Goal: Communication & Community: Answer question/provide support

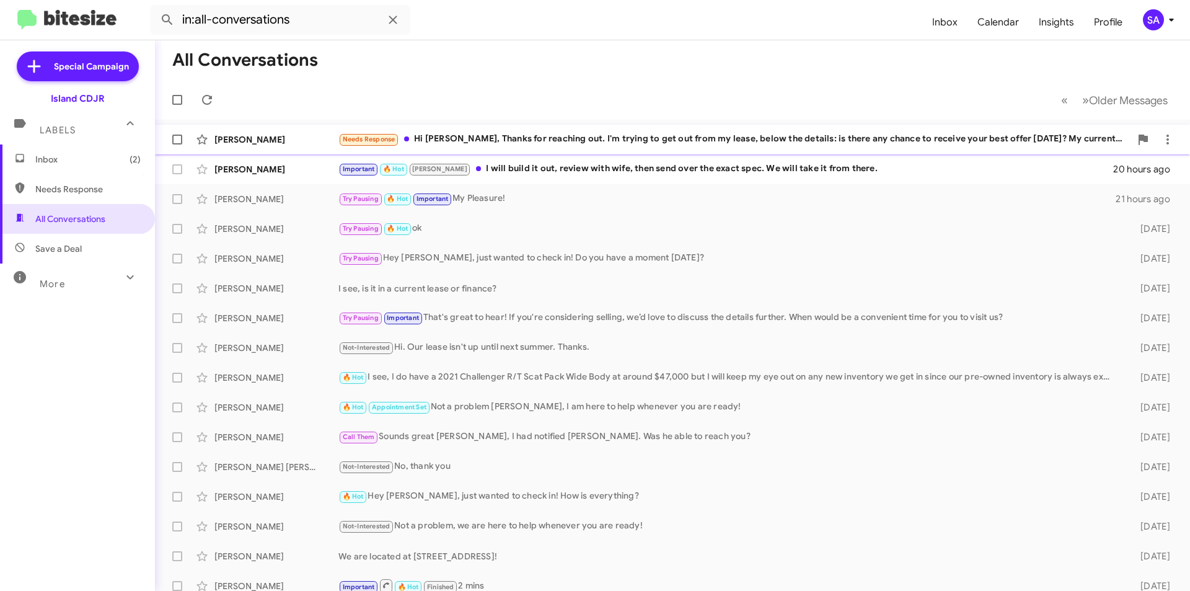
click at [295, 134] on div "[PERSON_NAME]" at bounding box center [276, 139] width 124 height 12
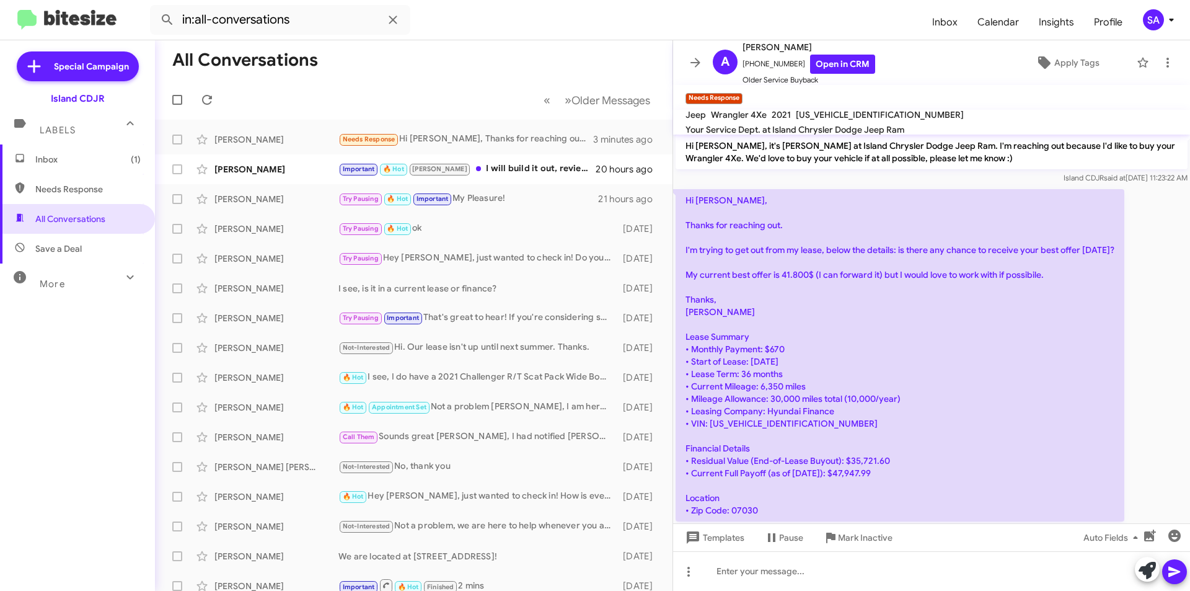
scroll to position [119, 0]
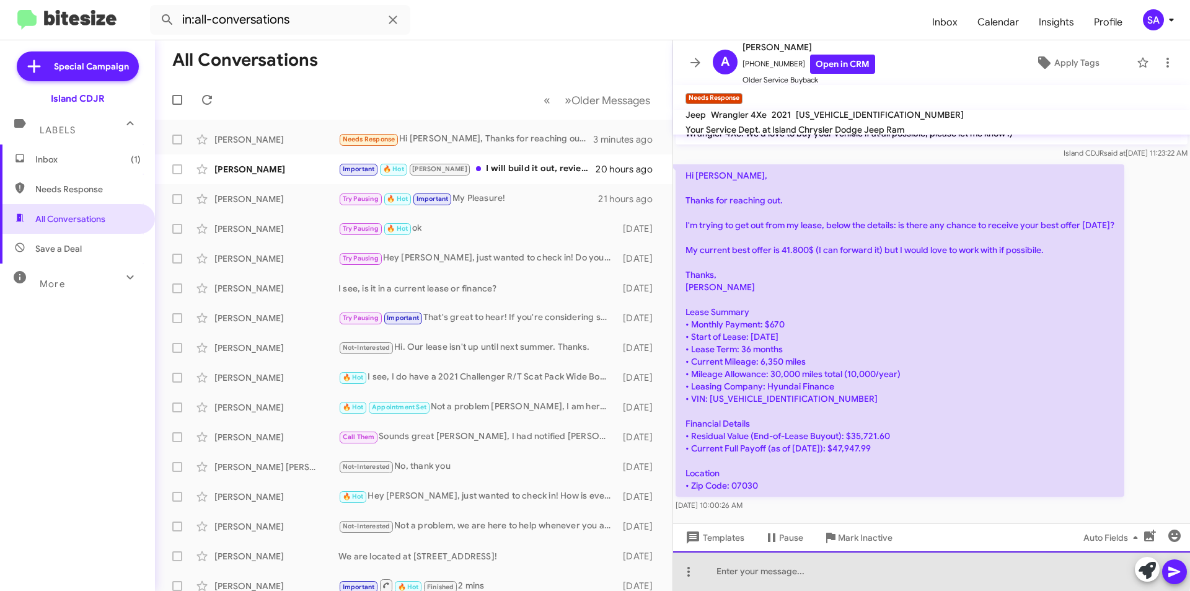
click at [803, 565] on div at bounding box center [931, 571] width 517 height 40
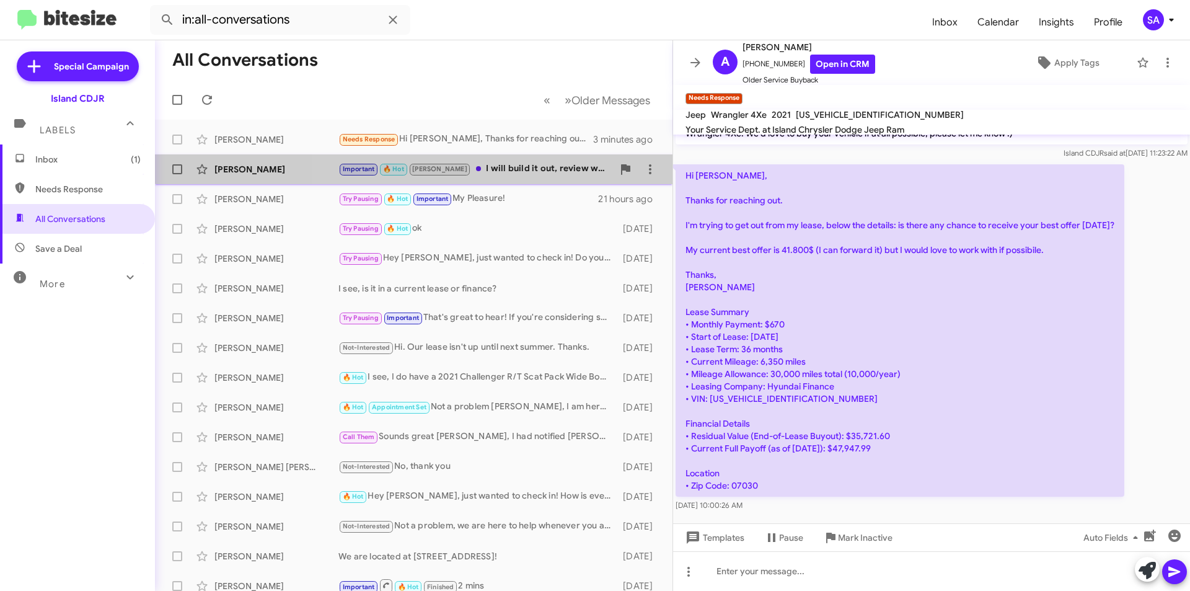
click at [493, 163] on div "Important 🔥 Hot Nicole I will build it out, review with wife, then send over th…" at bounding box center [475, 169] width 275 height 14
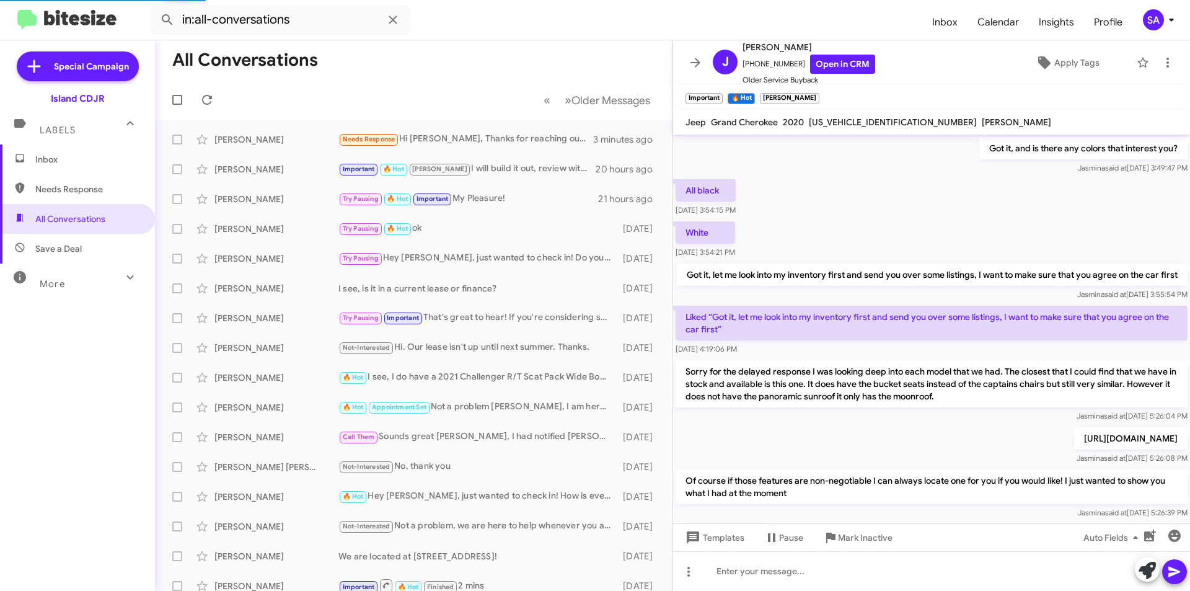
scroll to position [62, 0]
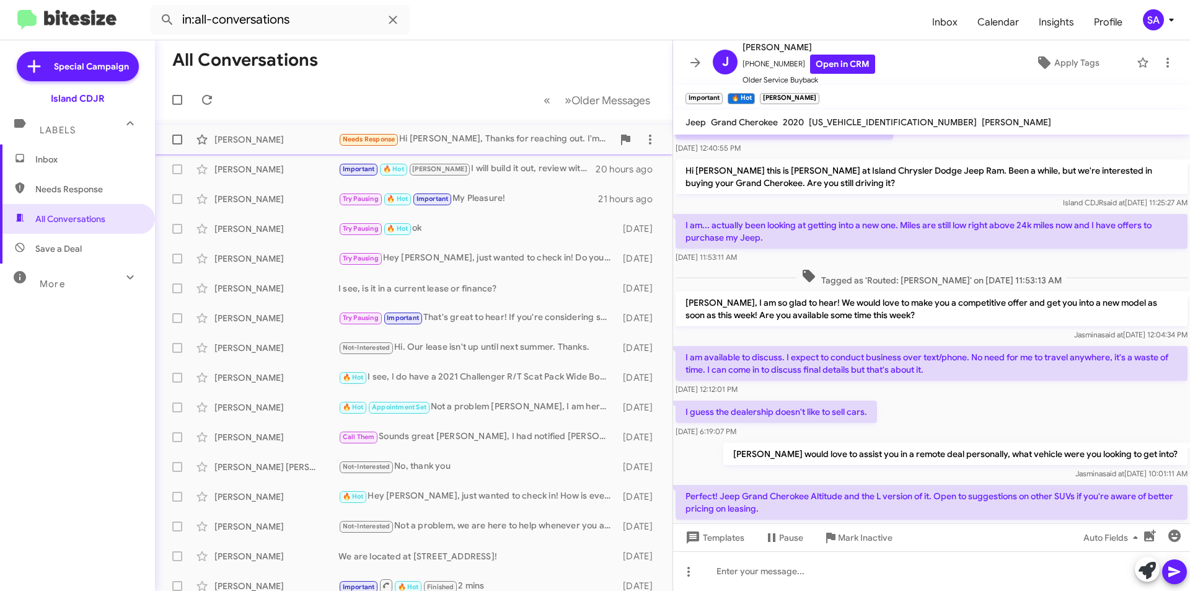
click at [476, 134] on div "Needs Response Hi Nicole, Thanks for reaching out. I'm trying to get out from m…" at bounding box center [475, 139] width 275 height 14
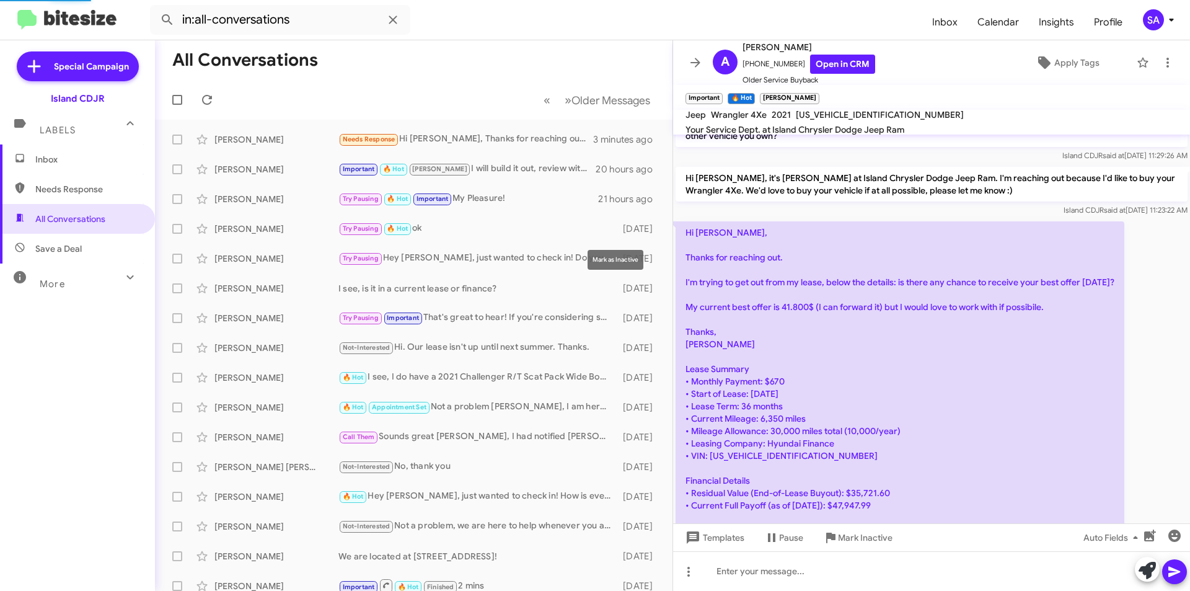
scroll to position [119, 0]
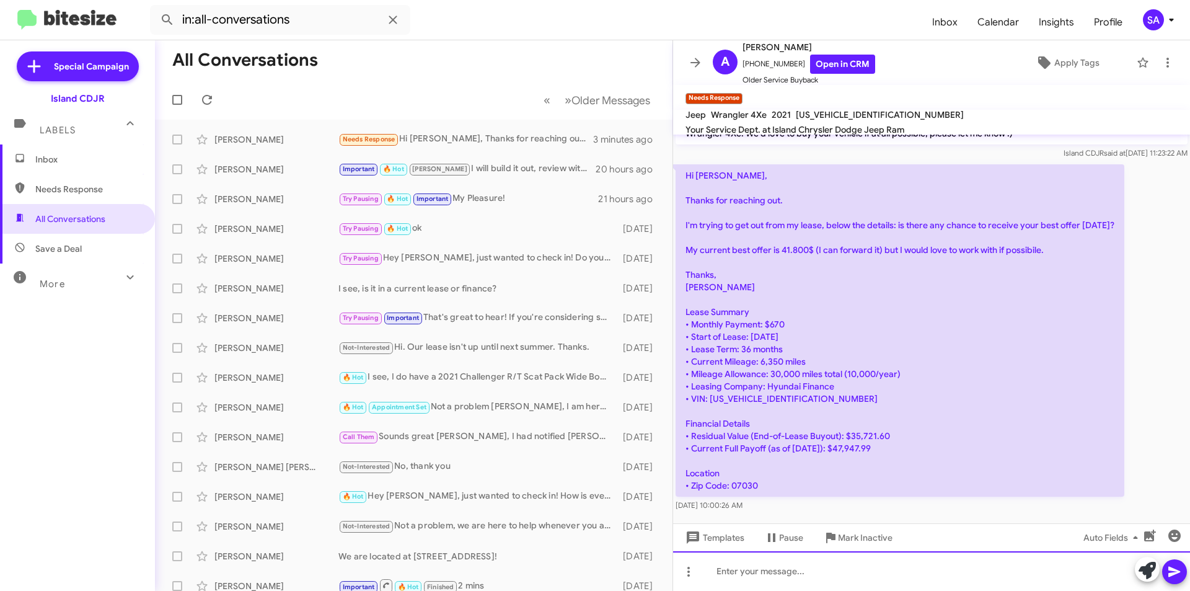
click at [799, 585] on div at bounding box center [931, 571] width 517 height 40
click at [799, 584] on div at bounding box center [931, 571] width 517 height 40
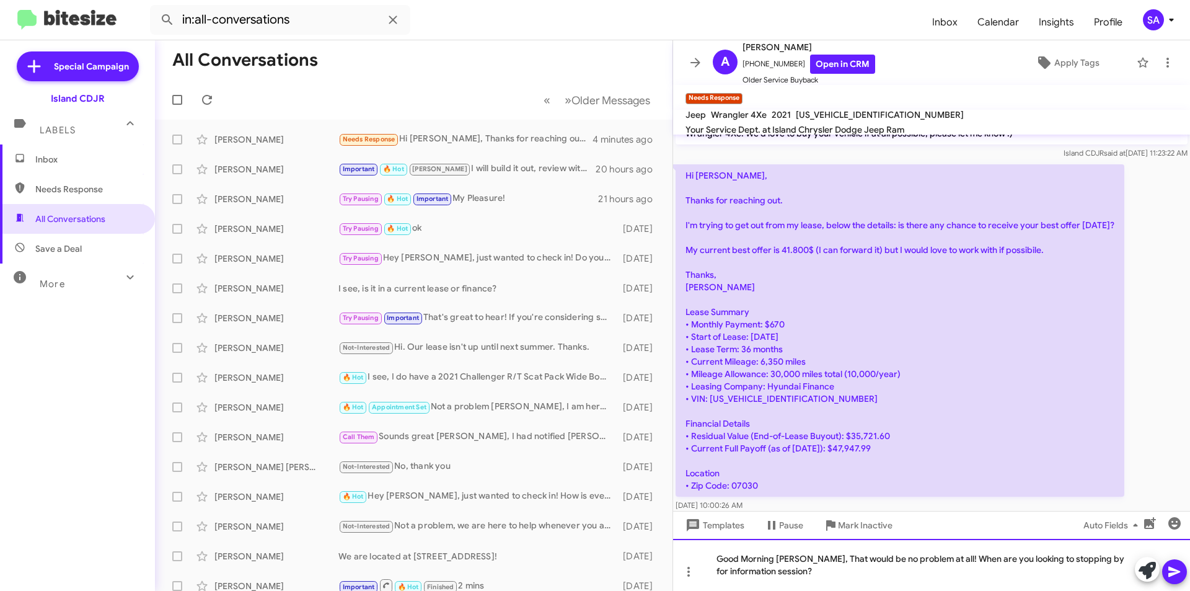
click at [941, 555] on div "Good Morning Alfonso, That would be no problem at all! When are you looking to …" at bounding box center [931, 565] width 517 height 52
click at [944, 560] on div "Good Morning Alfonso, That would be no problem at all! When are you looking to …" at bounding box center [931, 565] width 517 height 52
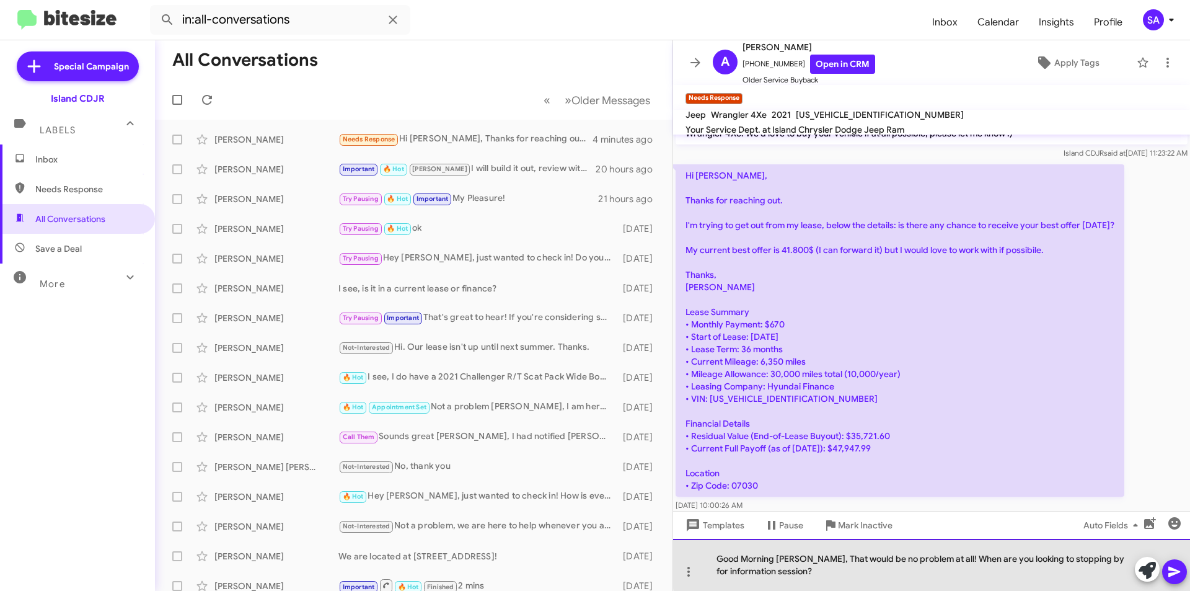
click at [944, 556] on div "Good Morning Alfonso, That would be no problem at all! When are you looking to …" at bounding box center [931, 565] width 517 height 52
click at [942, 556] on div "Good Morning Alfonso, That would be no problem at all! When are you looking to …" at bounding box center [931, 565] width 517 height 52
click at [1045, 581] on div "Good Morning [PERSON_NAME], That would be no problem at all we have our best ag…" at bounding box center [931, 565] width 517 height 52
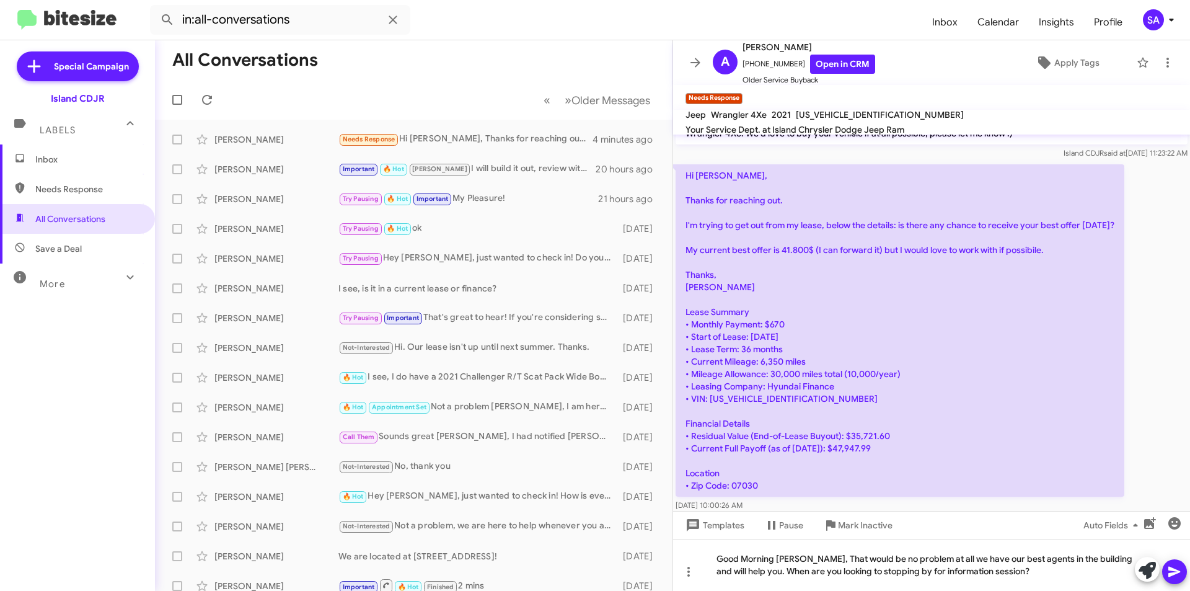
click at [1182, 571] on button at bounding box center [1174, 571] width 25 height 25
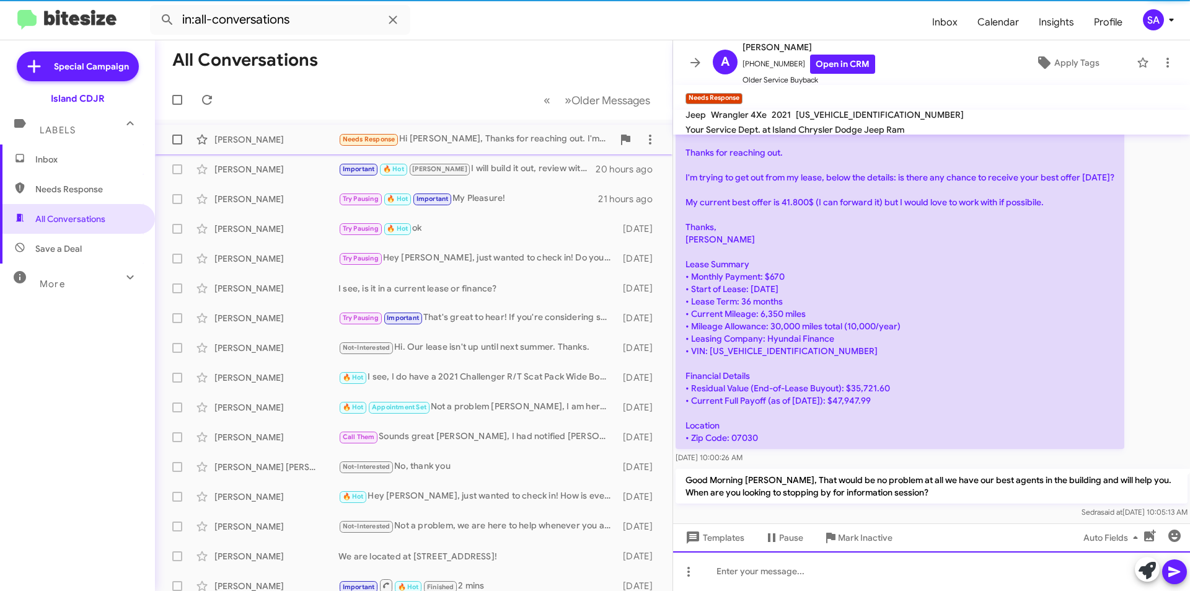
scroll to position [177, 0]
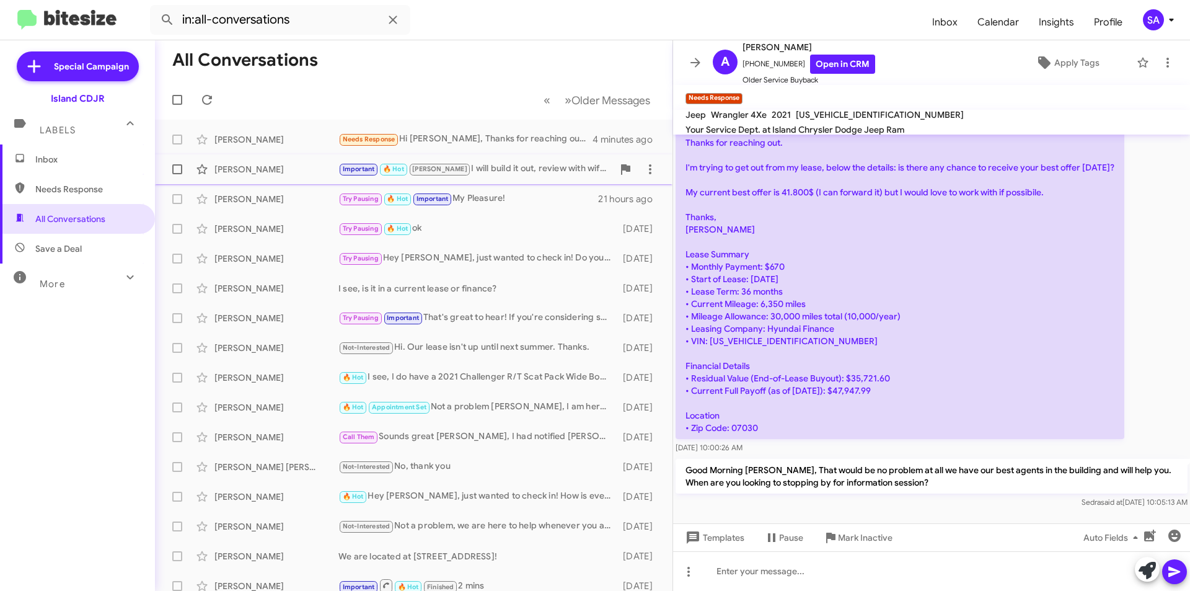
click at [288, 159] on div "John Barone Important 🔥 Hot Nicole I will build it out, review with wife, then …" at bounding box center [414, 169] width 498 height 25
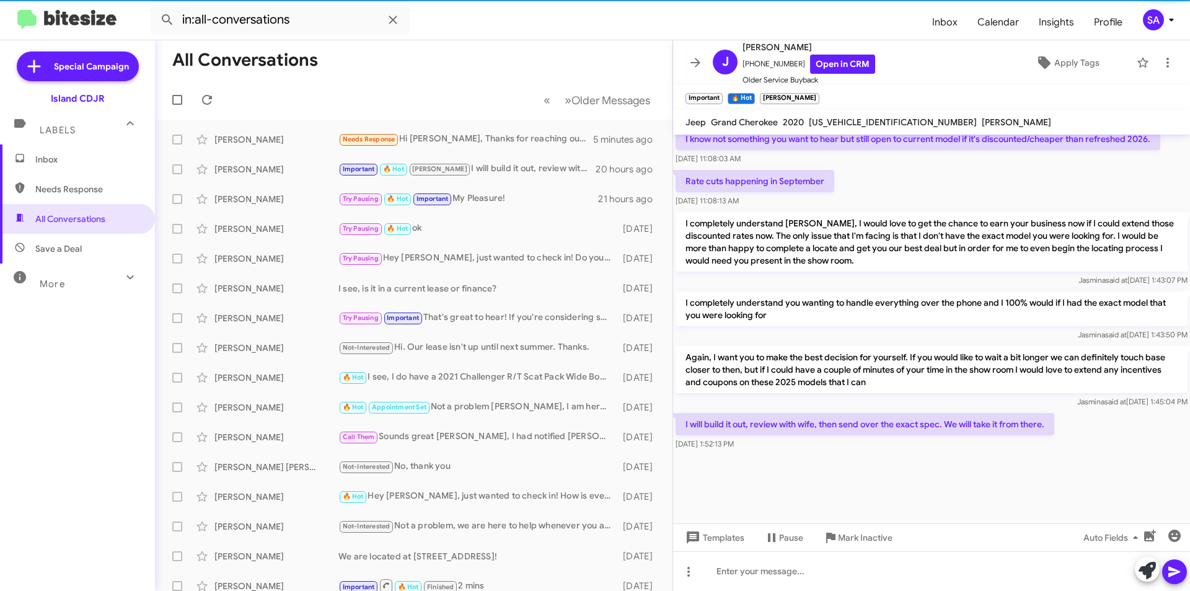
scroll to position [1674, 0]
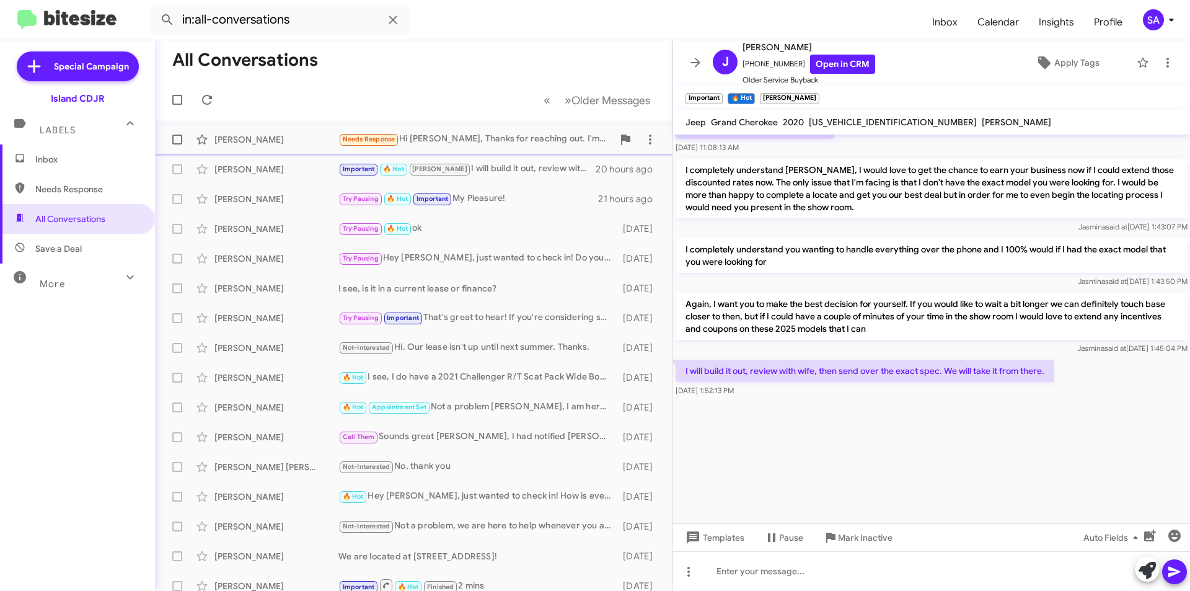
click at [303, 143] on div "[PERSON_NAME]" at bounding box center [276, 139] width 124 height 12
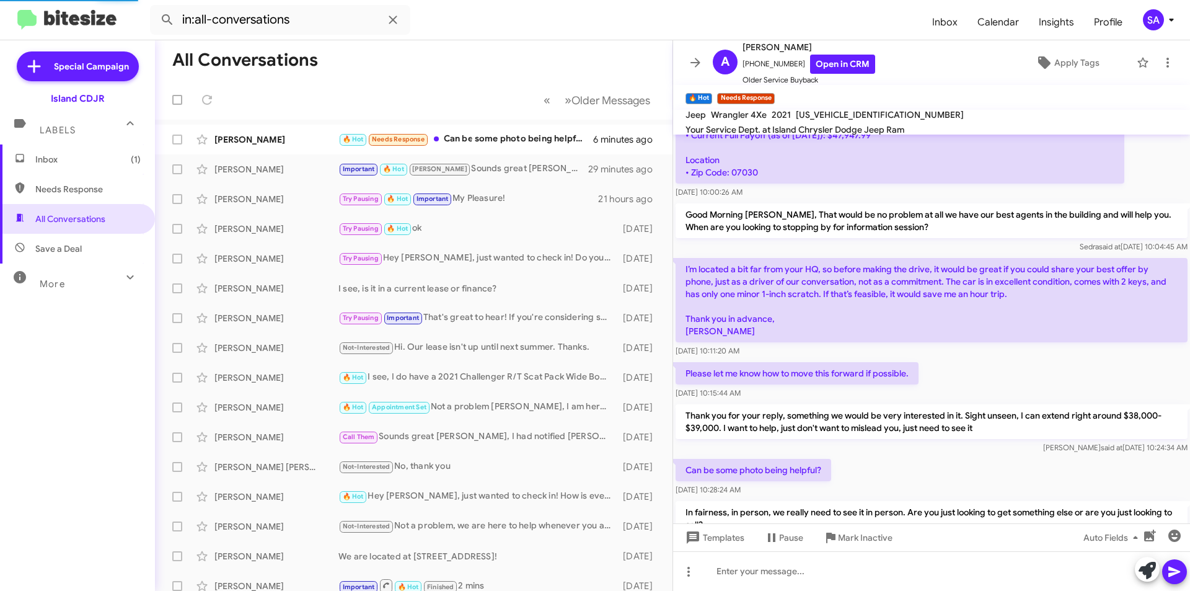
scroll to position [572, 0]
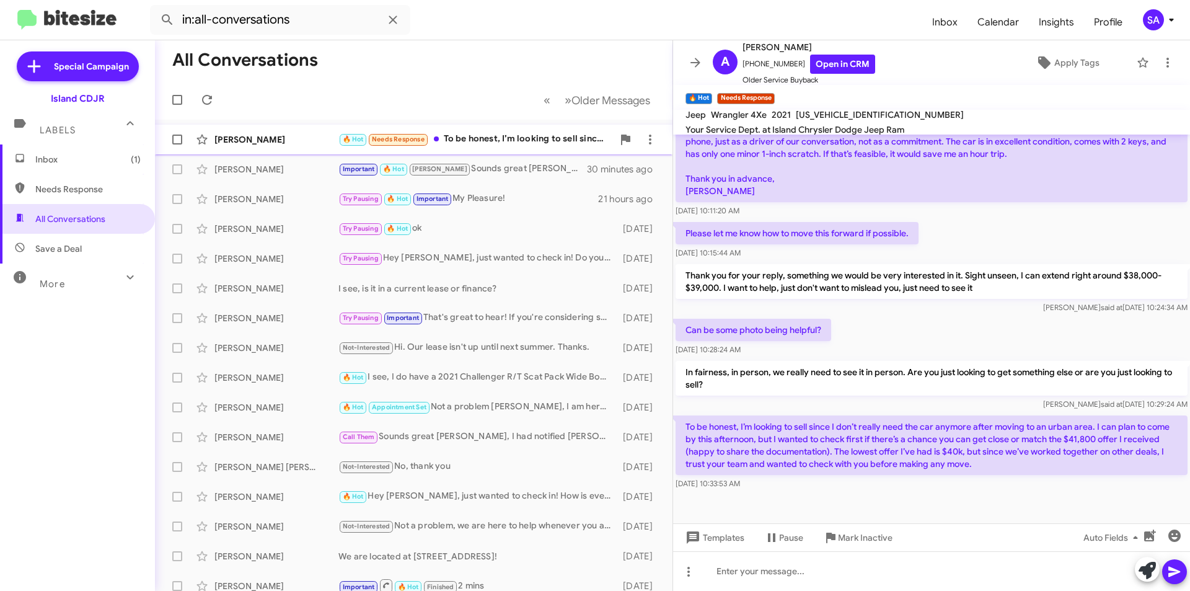
click at [463, 145] on div "🔥 Hot Needs Response To be honest, I’m looking to sell since I don’t really nee…" at bounding box center [475, 139] width 275 height 14
click at [464, 130] on div "Alfonso Zito 🔥 Hot Needs Response To be honest, I’m looking to sell since I don…" at bounding box center [414, 139] width 498 height 25
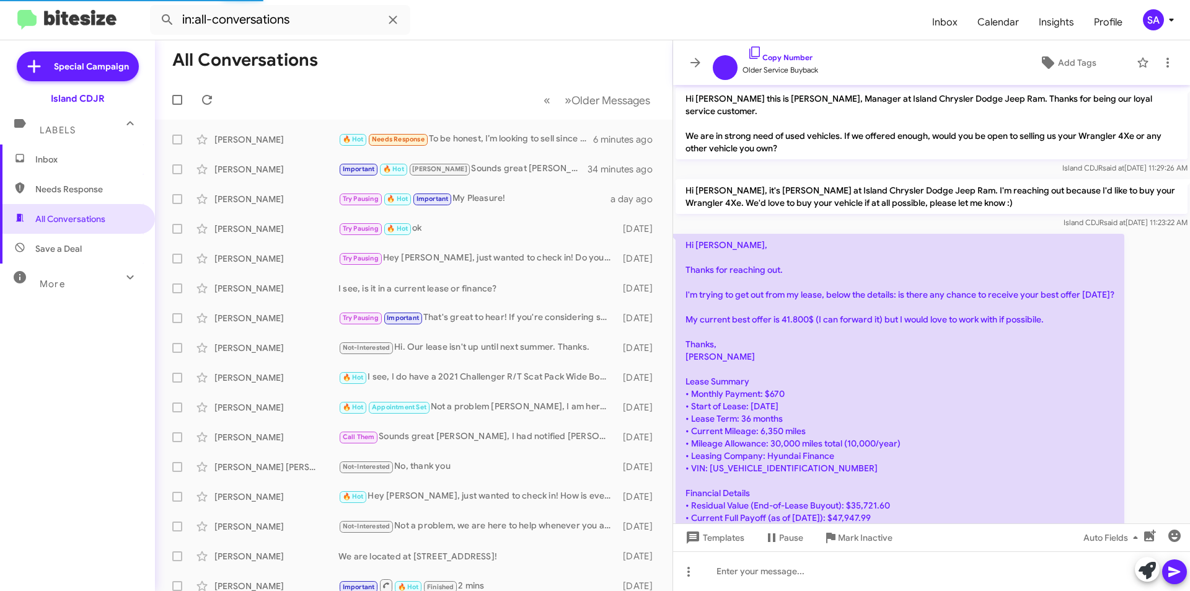
scroll to position [522, 0]
